Goal: Information Seeking & Learning: Learn about a topic

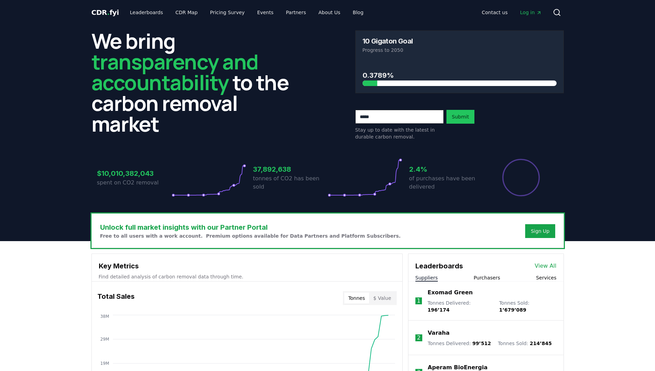
click at [547, 266] on link "View All" at bounding box center [546, 266] width 22 height 8
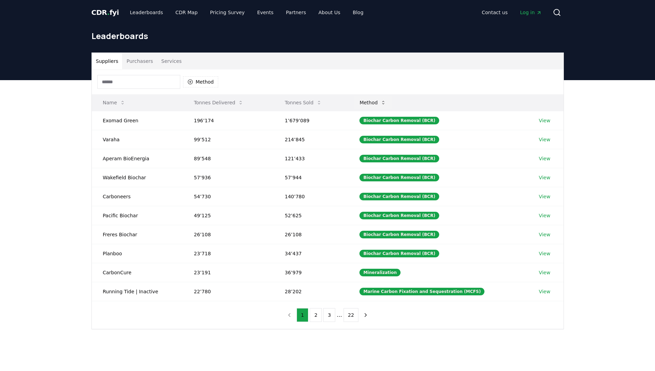
click at [386, 103] on icon at bounding box center [383, 103] width 6 height 6
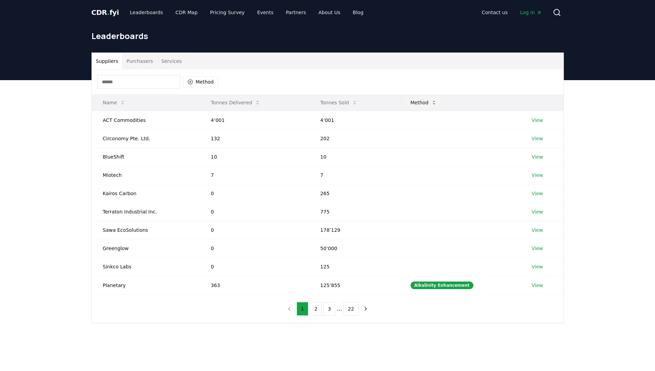
click at [417, 106] on button "Method" at bounding box center [424, 103] width 38 height 14
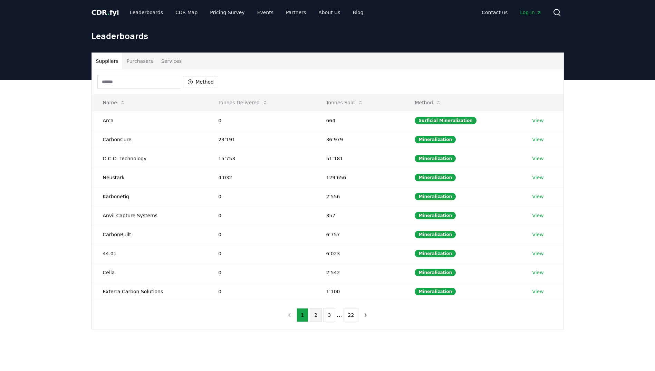
click at [316, 316] on button "2" at bounding box center [316, 315] width 12 height 14
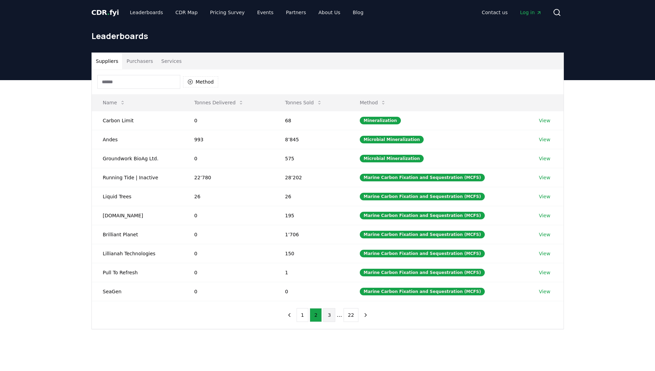
click at [328, 315] on button "3" at bounding box center [329, 315] width 12 height 14
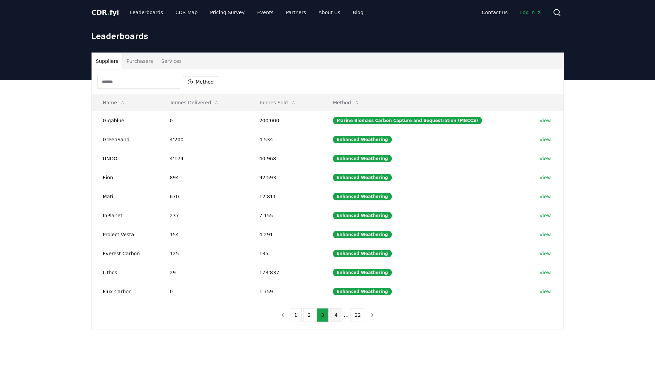
click at [339, 318] on button "4" at bounding box center [336, 315] width 12 height 14
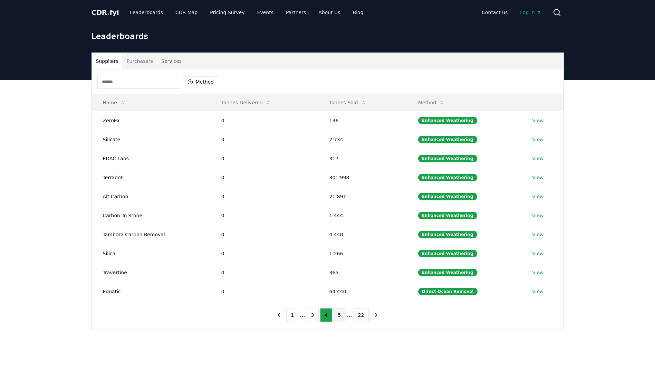
click at [336, 317] on button "5" at bounding box center [340, 315] width 12 height 14
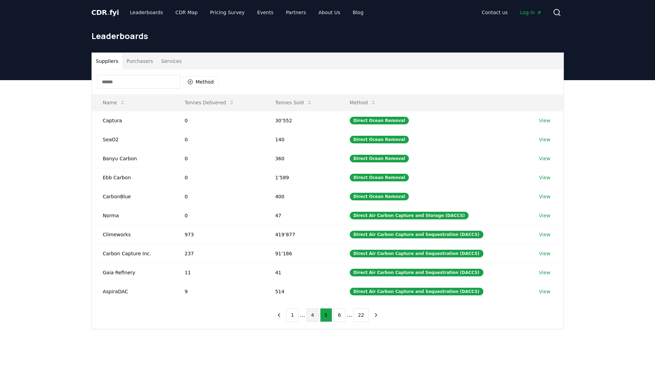
click at [313, 315] on button "4" at bounding box center [313, 315] width 12 height 14
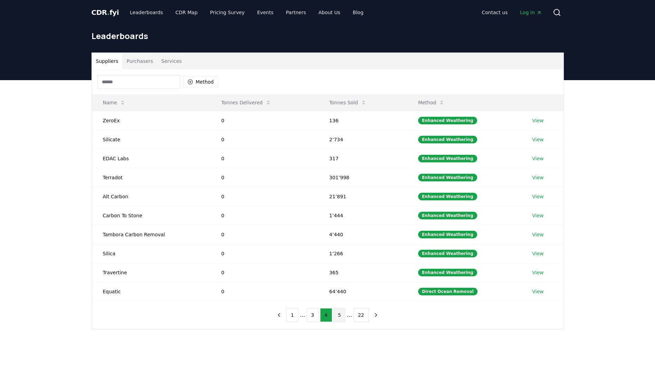
click at [338, 318] on button "5" at bounding box center [340, 315] width 12 height 14
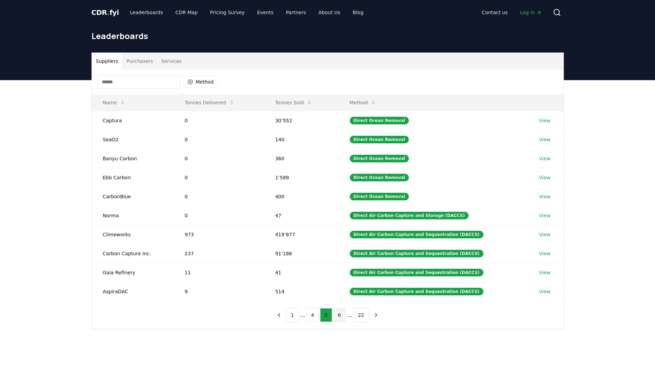
click at [339, 317] on button "6" at bounding box center [340, 315] width 12 height 14
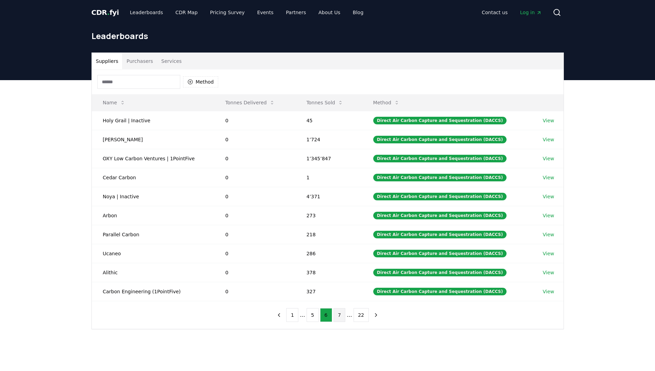
click at [339, 315] on button "7" at bounding box center [340, 315] width 12 height 14
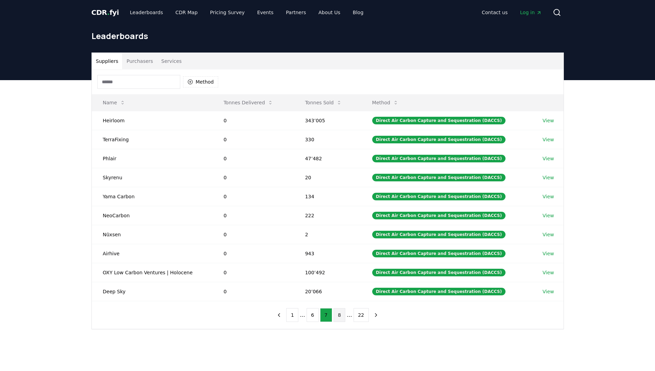
click at [342, 318] on button "8" at bounding box center [340, 315] width 12 height 14
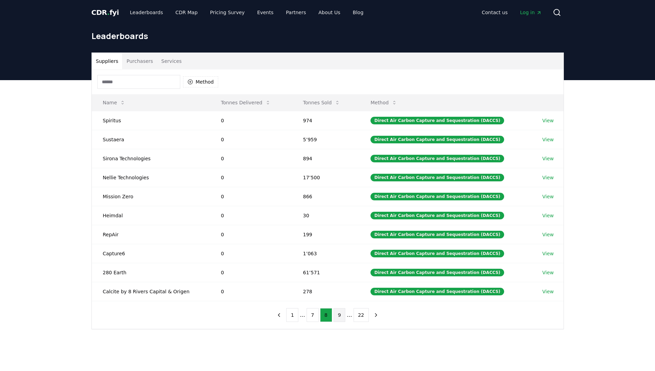
click at [340, 320] on button "9" at bounding box center [340, 315] width 12 height 14
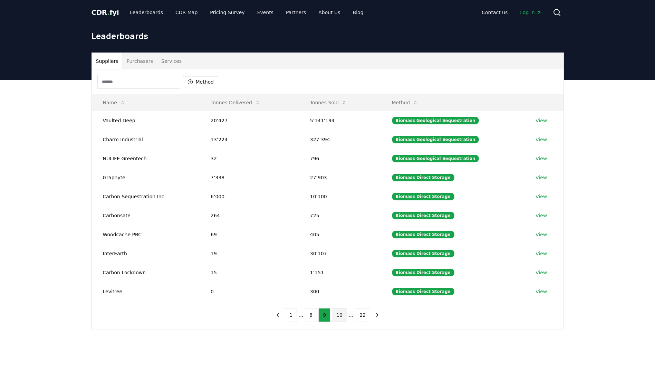
click at [344, 312] on button "10" at bounding box center [339, 315] width 15 height 14
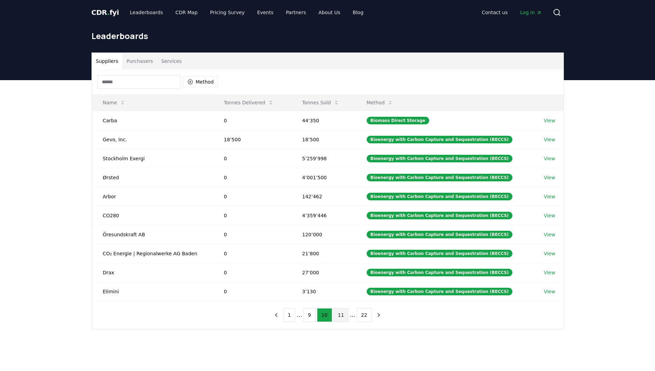
click at [338, 317] on button "11" at bounding box center [341, 315] width 15 height 14
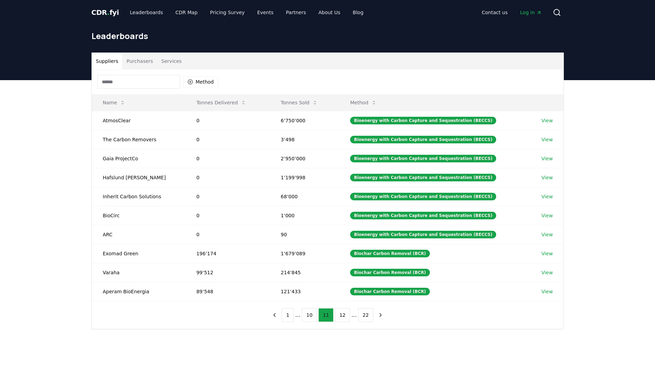
click at [318, 308] on button "11" at bounding box center [325, 315] width 15 height 14
click at [342, 317] on button "12" at bounding box center [342, 315] width 15 height 14
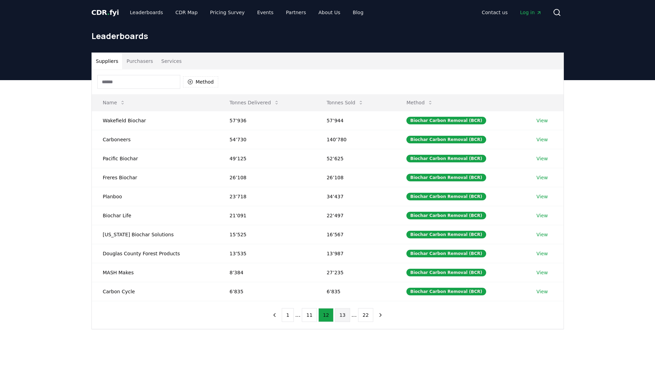
click at [341, 316] on button "13" at bounding box center [342, 315] width 15 height 14
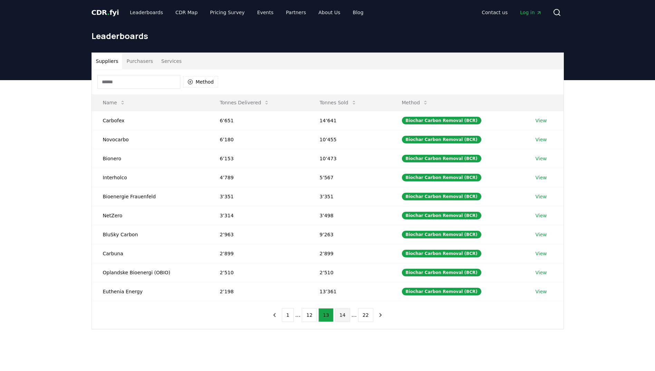
click at [344, 317] on button "14" at bounding box center [342, 315] width 15 height 14
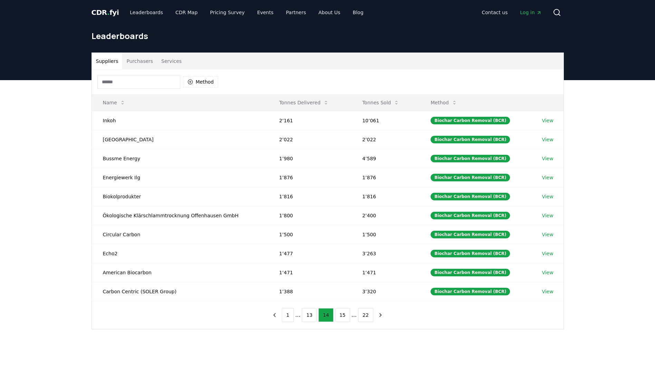
click at [344, 317] on button "15" at bounding box center [342, 315] width 15 height 14
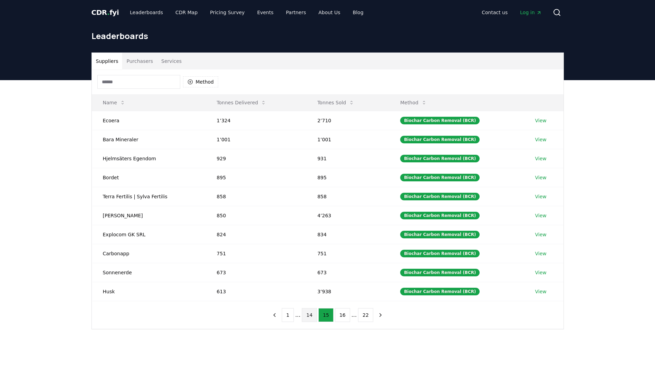
click at [344, 317] on button "16" at bounding box center [342, 315] width 15 height 14
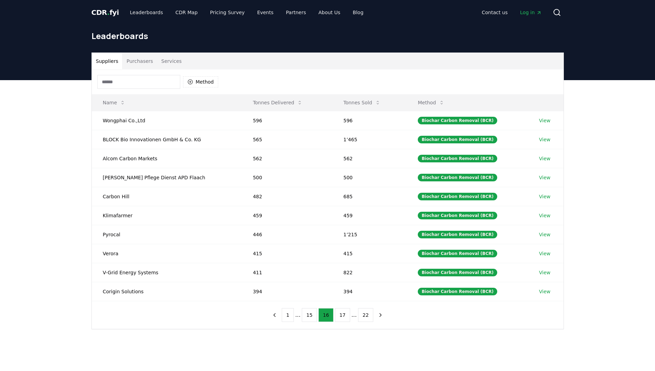
click at [344, 317] on button "17" at bounding box center [342, 315] width 15 height 14
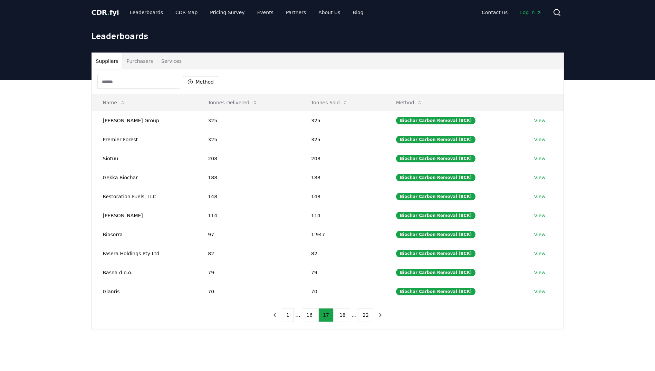
click at [344, 317] on button "18" at bounding box center [342, 315] width 15 height 14
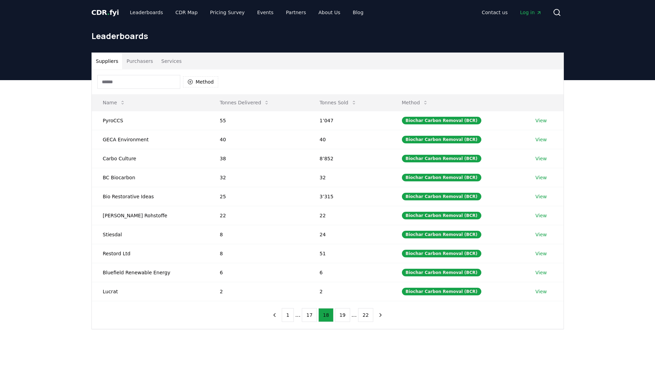
click at [344, 317] on button "19" at bounding box center [342, 315] width 15 height 14
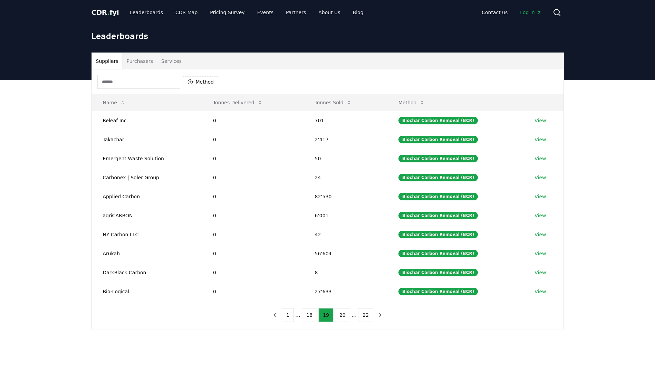
click at [344, 317] on button "20" at bounding box center [342, 315] width 15 height 14
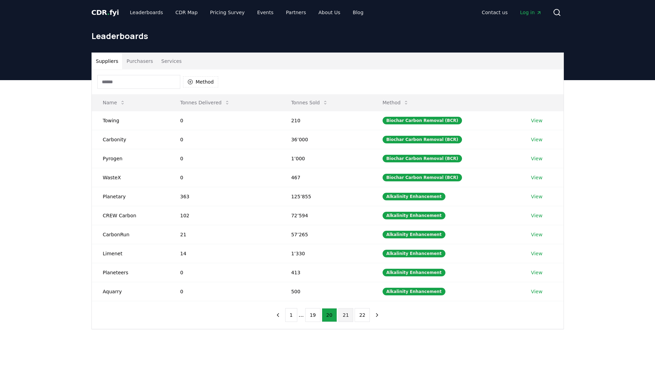
click at [345, 315] on button "21" at bounding box center [345, 315] width 15 height 14
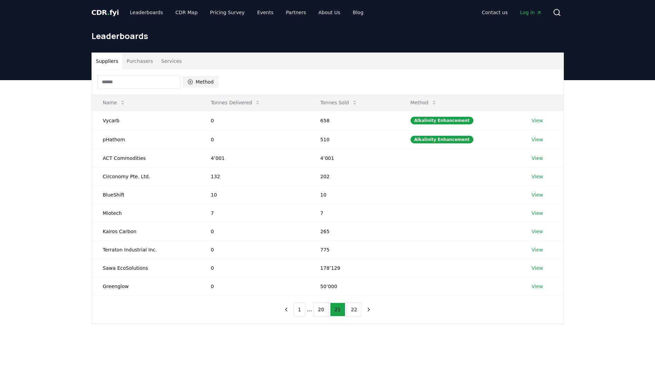
click at [210, 79] on button "Method" at bounding box center [201, 81] width 36 height 11
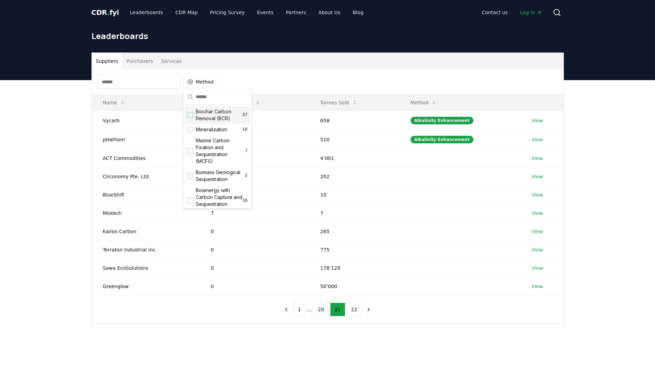
click at [194, 117] on div "Biochar Carbon Removal (BCR) 87" at bounding box center [218, 115] width 66 height 18
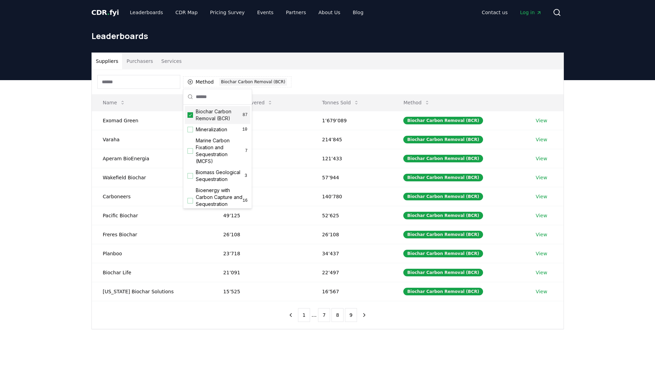
click at [409, 64] on div "Suppliers Purchasers Services" at bounding box center [328, 61] width 472 height 17
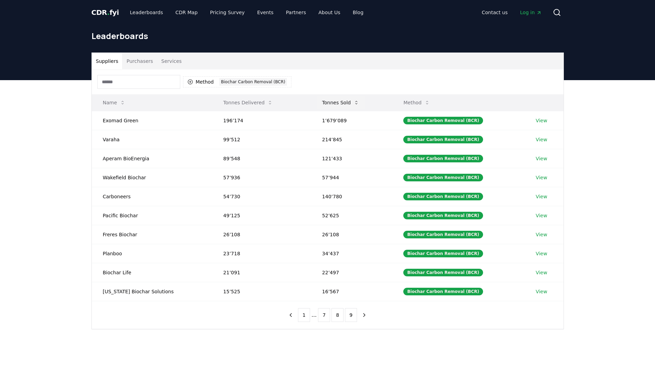
click at [340, 104] on button "Tonnes Sold" at bounding box center [341, 103] width 48 height 14
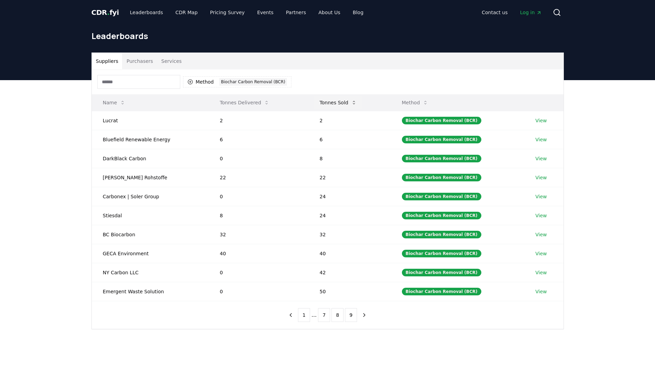
click at [337, 102] on button "Tonnes Sold" at bounding box center [338, 103] width 48 height 14
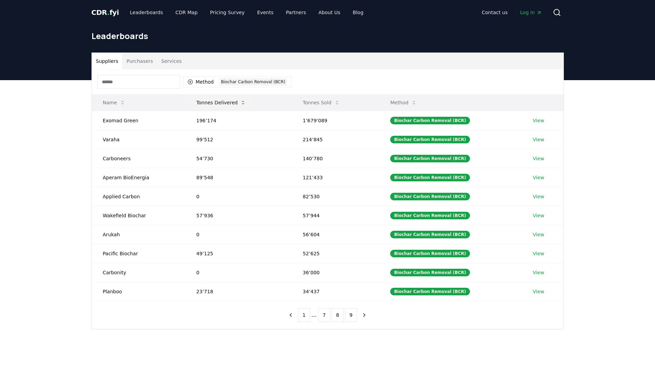
click at [229, 98] on button "Tonnes Delivered" at bounding box center [221, 103] width 61 height 14
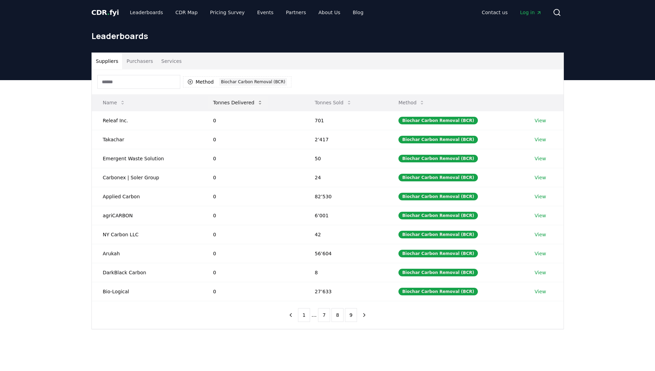
click at [228, 98] on button "Tonnes Delivered" at bounding box center [238, 103] width 61 height 14
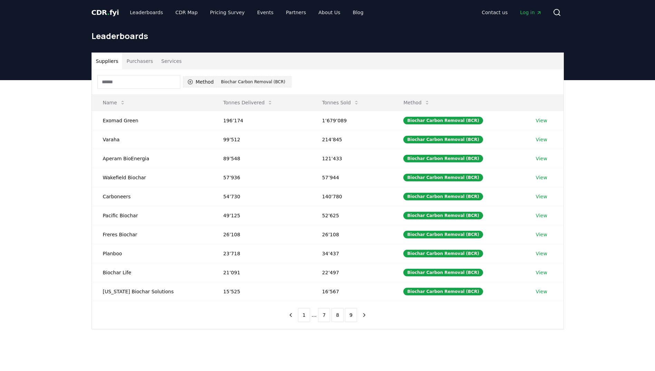
click at [192, 81] on icon "button" at bounding box center [190, 82] width 6 height 6
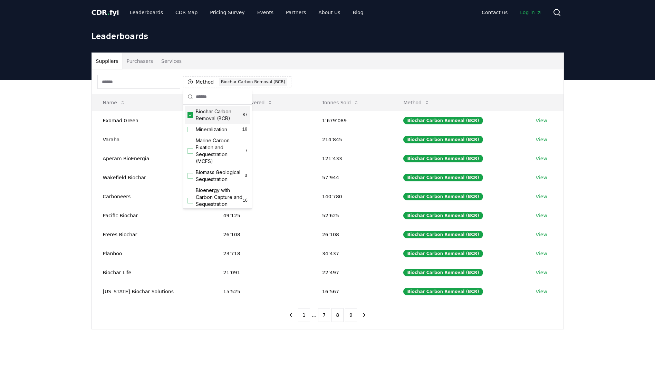
click at [188, 115] on icon "Suggestions" at bounding box center [190, 115] width 5 height 6
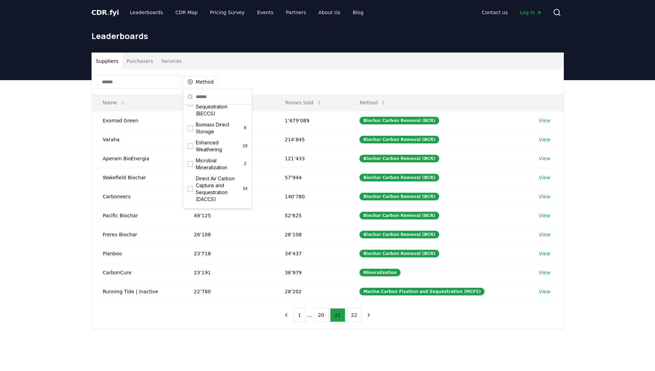
scroll to position [104, 0]
click at [192, 143] on div "Suggestions" at bounding box center [190, 140] width 6 height 6
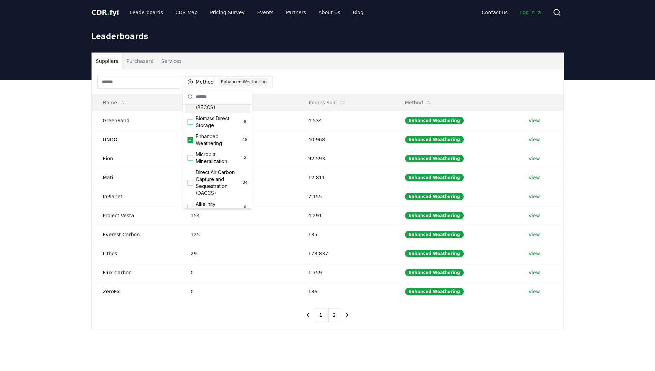
click at [341, 66] on div "Suppliers Purchasers Services" at bounding box center [328, 61] width 472 height 17
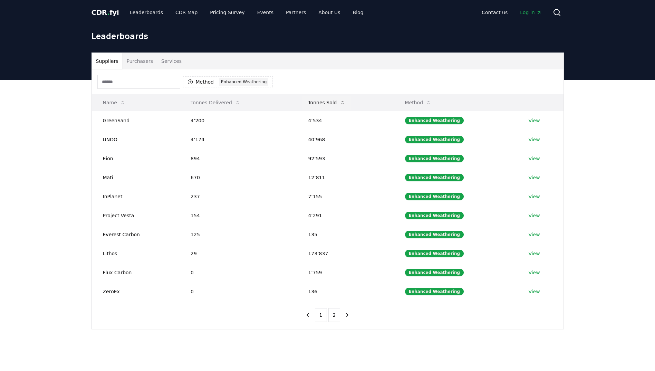
click at [335, 103] on button "Tonnes Sold" at bounding box center [326, 103] width 48 height 14
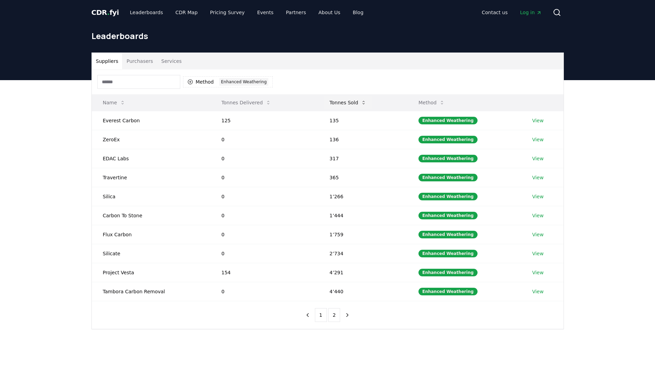
click at [335, 103] on button "Tonnes Sold" at bounding box center [348, 103] width 48 height 14
click at [247, 103] on button "Tonnes Delivered" at bounding box center [246, 103] width 61 height 14
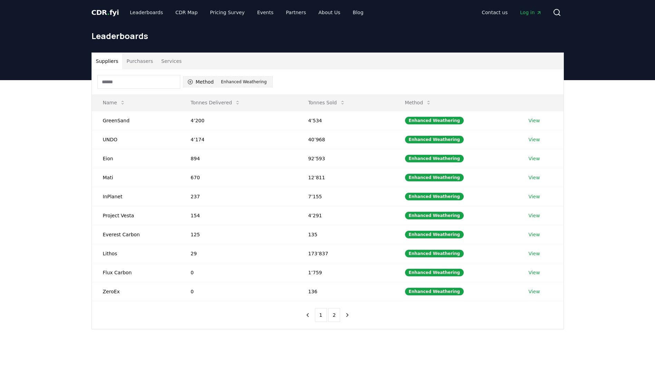
click at [191, 84] on icon "button" at bounding box center [190, 82] width 6 height 6
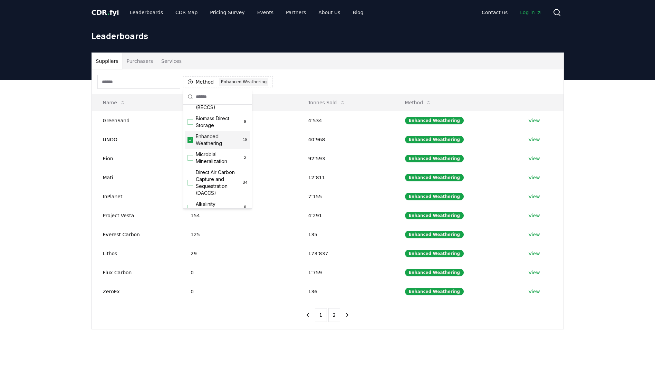
click at [190, 141] on icon "Suggestions" at bounding box center [190, 139] width 3 height 2
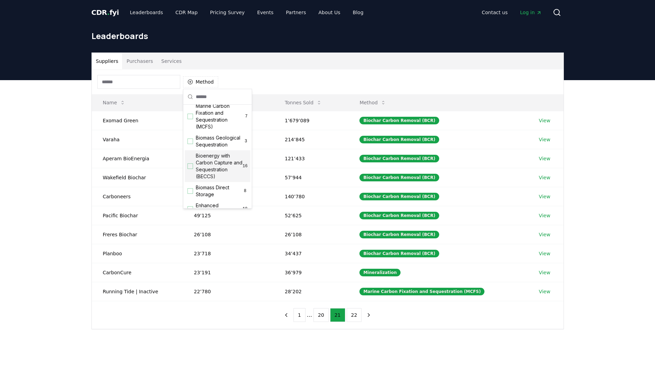
scroll to position [69, 0]
click at [192, 165] on div "Biomass Direct Storage 8" at bounding box center [218, 156] width 66 height 18
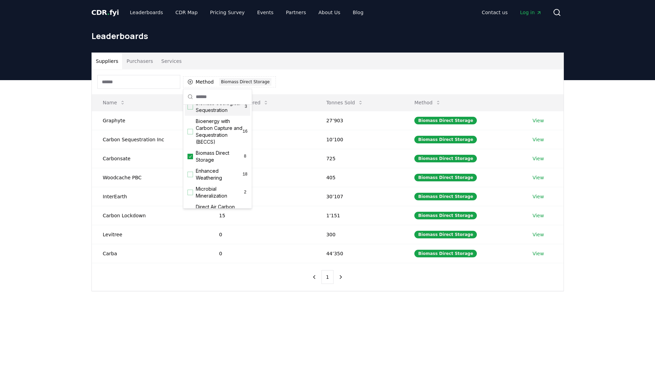
click at [333, 80] on div "Method 1 Biomass Direct Storage" at bounding box center [328, 81] width 472 height 25
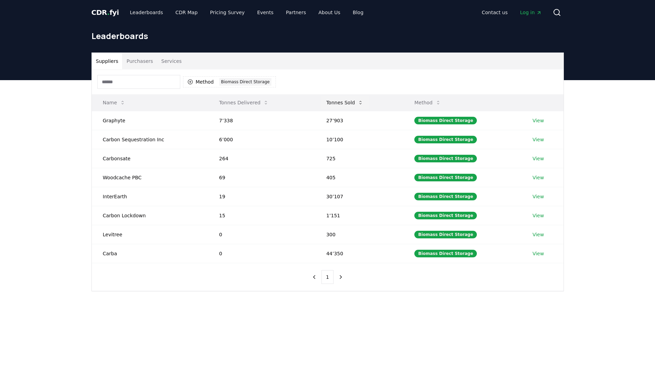
click at [339, 103] on button "Tonnes Sold" at bounding box center [345, 103] width 48 height 14
click at [213, 81] on button "Method 1 Biomass Direct Storage" at bounding box center [229, 81] width 93 height 11
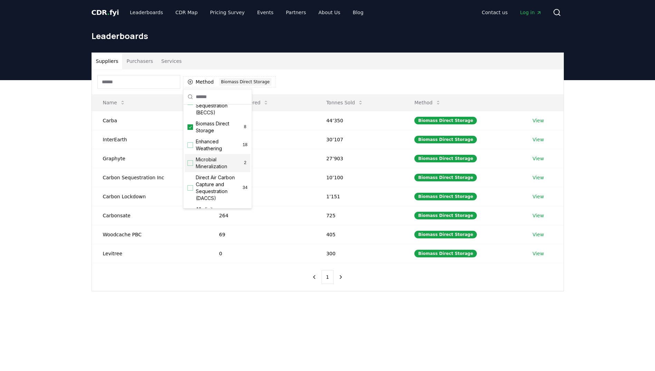
scroll to position [133, 0]
click at [193, 184] on div "Alkalinity Enhancement 8" at bounding box center [218, 178] width 66 height 18
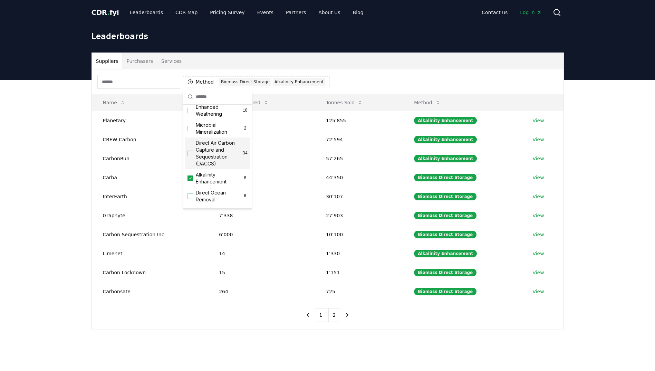
scroll to position [64, 0]
click at [188, 164] on icon "Suggestions" at bounding box center [190, 162] width 5 height 6
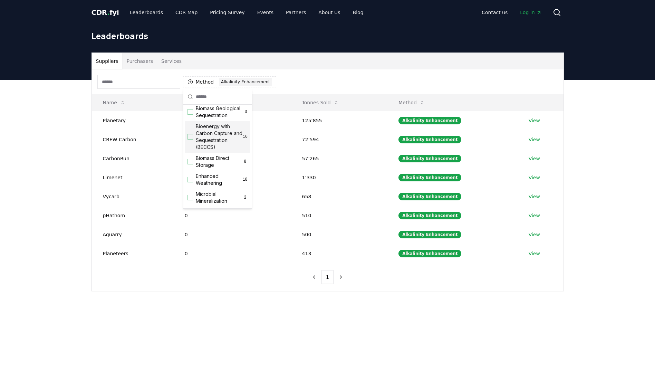
click at [348, 64] on div "Suppliers Purchasers Services" at bounding box center [328, 61] width 472 height 17
